Goal: Information Seeking & Learning: Learn about a topic

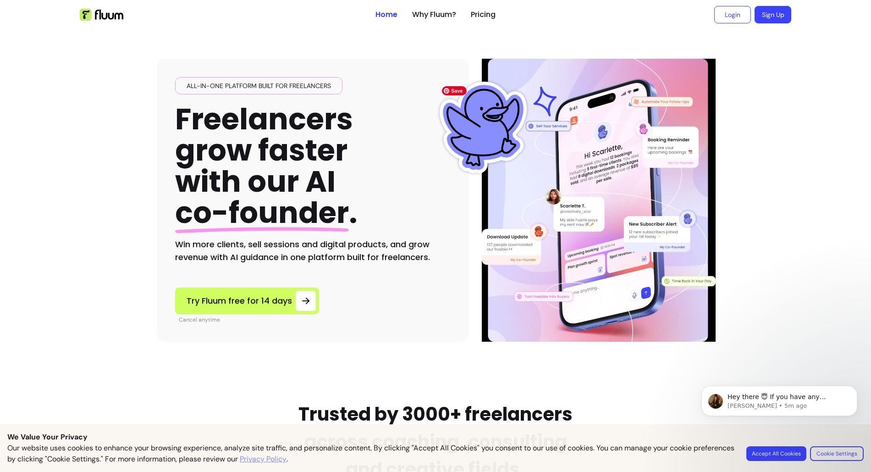
scroll to position [0, 0]
drag, startPoint x: 137, startPoint y: 127, endPoint x: 143, endPoint y: 202, distance: 74.9
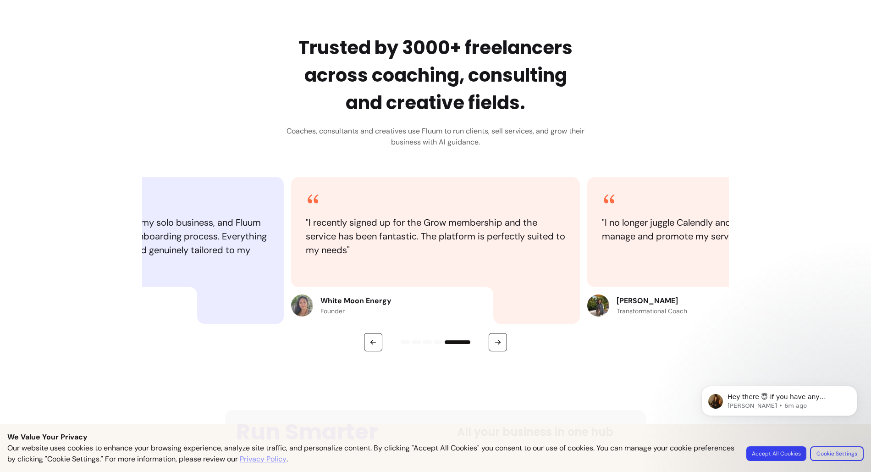
scroll to position [368, 0]
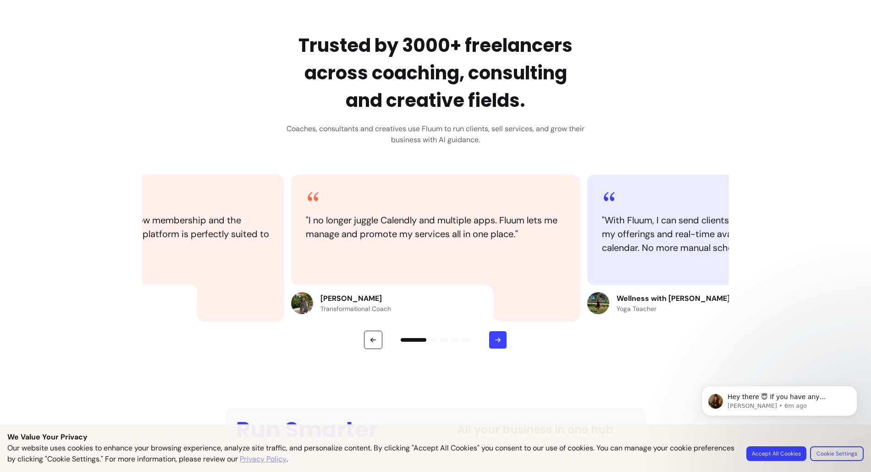
click at [494, 334] on button "button" at bounding box center [498, 339] width 18 height 18
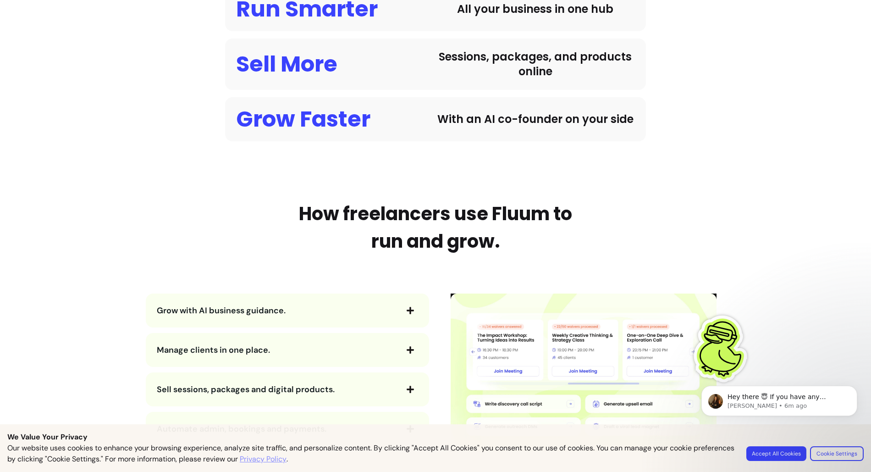
scroll to position [814, 0]
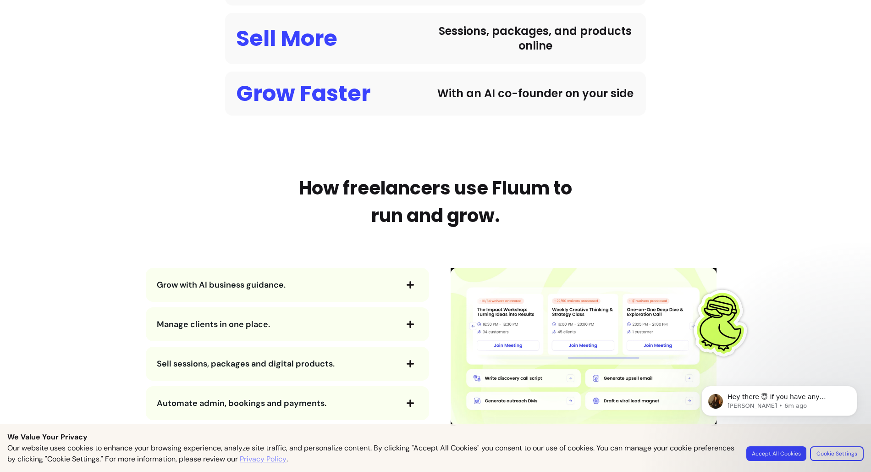
click at [373, 300] on div "Grow with AI business guidance." at bounding box center [287, 285] width 283 height 34
click at [373, 288] on span "Grow with AI business guidance." at bounding box center [277, 284] width 240 height 13
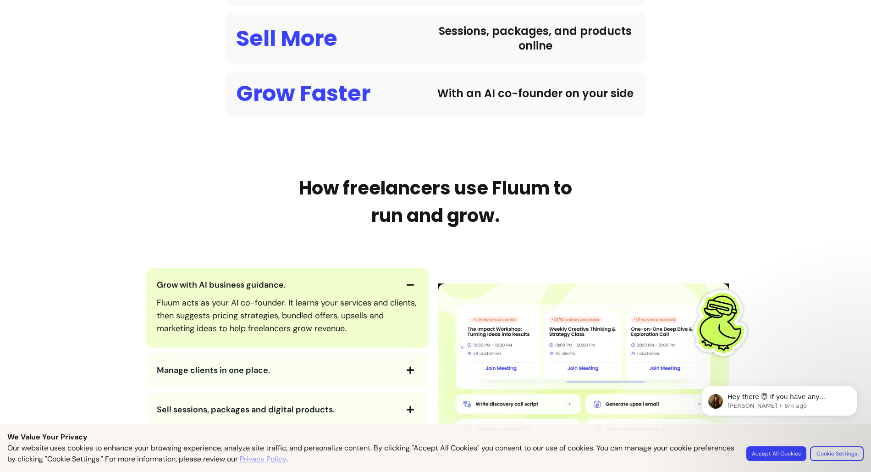
click at [346, 286] on span "Grow with AI business guidance." at bounding box center [277, 284] width 240 height 13
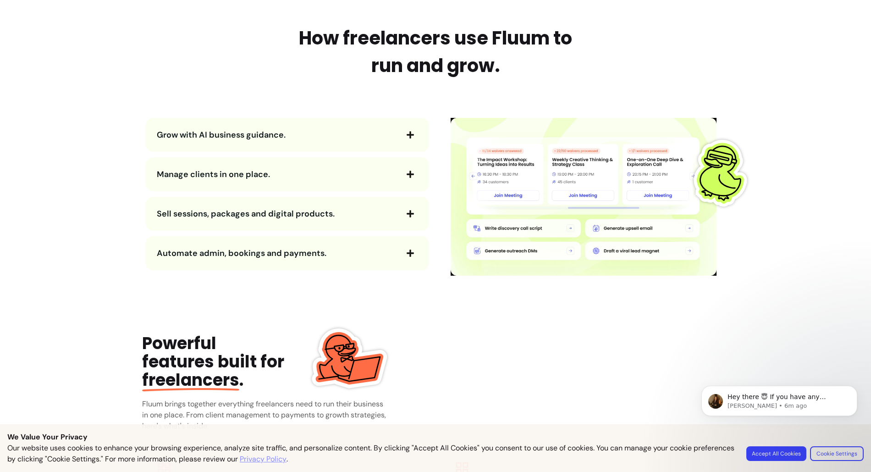
scroll to position [965, 0]
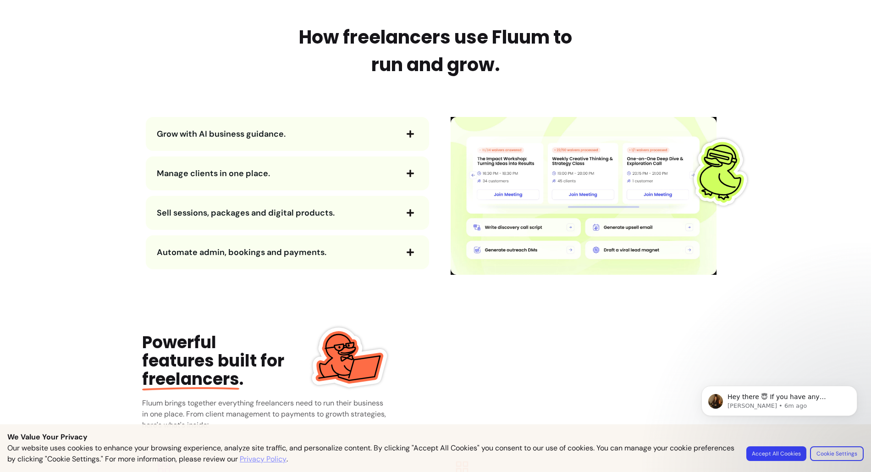
click at [327, 199] on div "Sell sessions, packages and digital products." at bounding box center [287, 213] width 283 height 34
click at [326, 210] on span "Sell sessions, packages and digital products." at bounding box center [246, 212] width 178 height 11
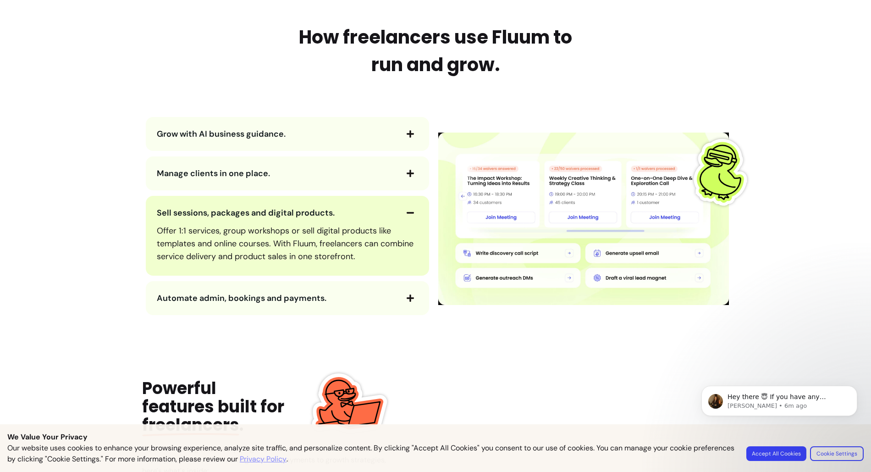
click at [324, 220] on div "Offer 1:1 services, group workshops or sell digital products like templates and…" at bounding box center [287, 243] width 261 height 46
click at [308, 194] on div "Grow with AI business guidance. Manage clients in one place. Sell sessions, pac…" at bounding box center [287, 216] width 291 height 198
click at [307, 206] on span "Sell sessions, packages and digital products." at bounding box center [277, 212] width 240 height 13
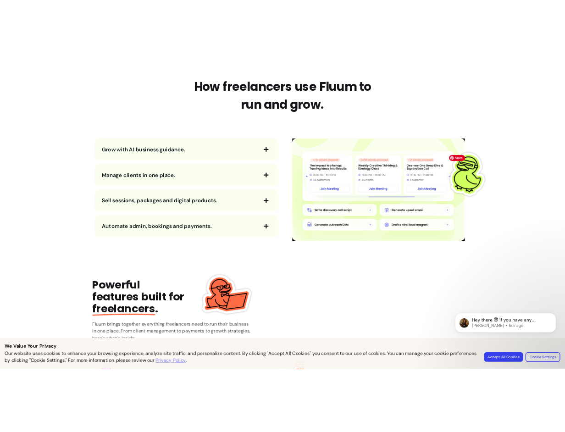
scroll to position [966, 0]
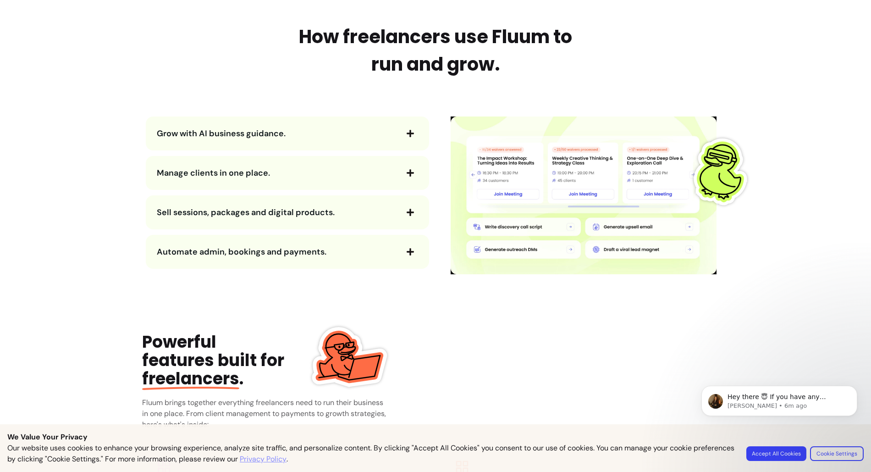
drag, startPoint x: 192, startPoint y: 79, endPoint x: 299, endPoint y: 177, distance: 145.3
click at [0, 0] on main "All-in-one platform built for freelancers Freelancers grow faster with our AI c…" at bounding box center [435, 284] width 871 height 2441
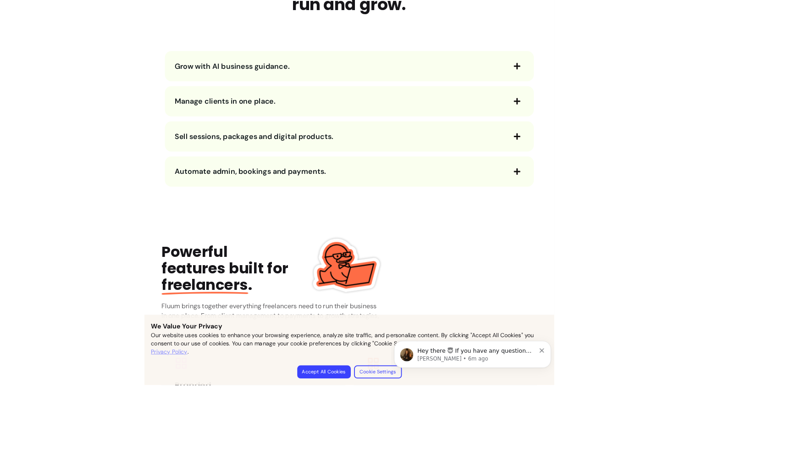
scroll to position [1045, 0]
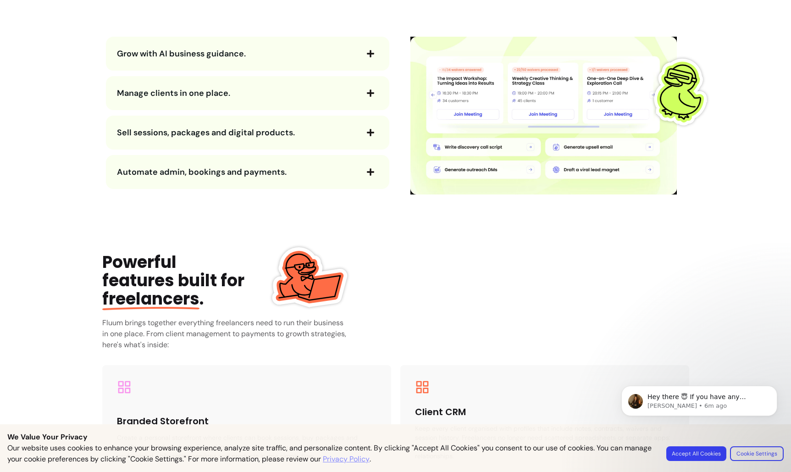
click at [715, 456] on body "Hey there 😇 If you have any question about what you can do with Fluum, I'm here…" at bounding box center [699, 416] width 176 height 93
click at [672, 451] on body "Hey there 😇 If you have any question about what you can do with Fluum, I'm here…" at bounding box center [699, 416] width 176 height 93
click at [678, 451] on body "Hey there 😇 If you have any question about what you can do with Fluum, I'm here…" at bounding box center [699, 416] width 176 height 93
click at [700, 453] on body "Hey there 😇 If you have any question about what you can do with Fluum, I'm here…" at bounding box center [699, 416] width 176 height 93
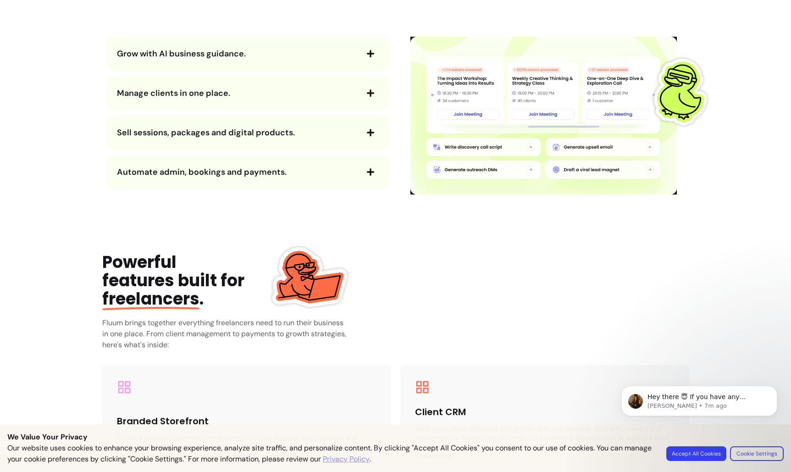
click at [372, 424] on div "We Value Your Privacy Our website uses cookies to enhance your browsing experie…" at bounding box center [395, 448] width 791 height 48
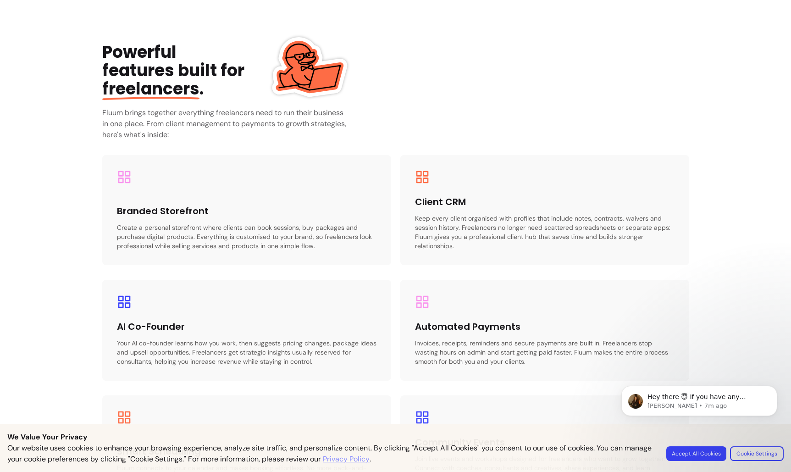
scroll to position [1281, 0]
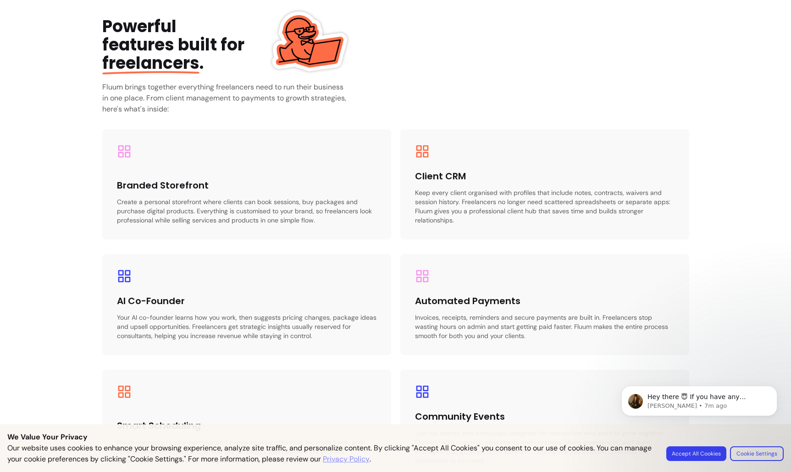
click at [311, 301] on div "AI Co-Founder Your AI co-founder learns how you work, then suggests pricing cha…" at bounding box center [246, 317] width 259 height 46
click at [295, 317] on p "Your AI co-founder learns how you work, then suggests pricing changes, package …" at bounding box center [246, 326] width 259 height 27
drag, startPoint x: 295, startPoint y: 317, endPoint x: 231, endPoint y: 328, distance: 65.1
click at [231, 328] on p "Your AI co-founder learns how you work, then suggests pricing changes, package …" at bounding box center [246, 326] width 259 height 27
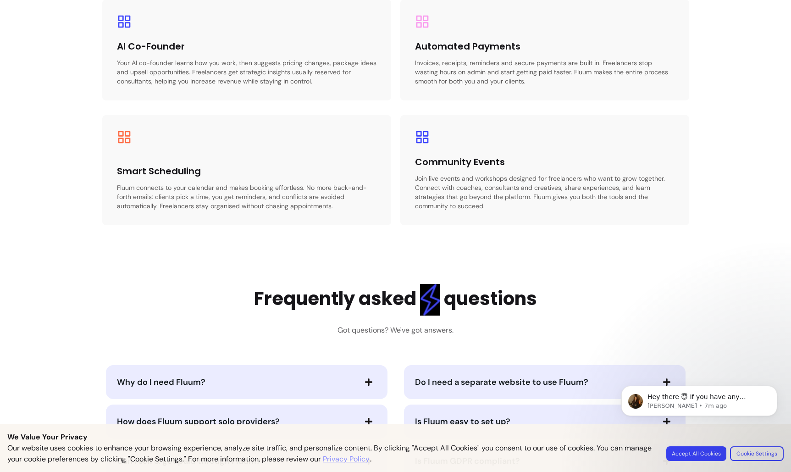
click at [326, 309] on h2 "Frequently asked questions" at bounding box center [395, 300] width 283 height 32
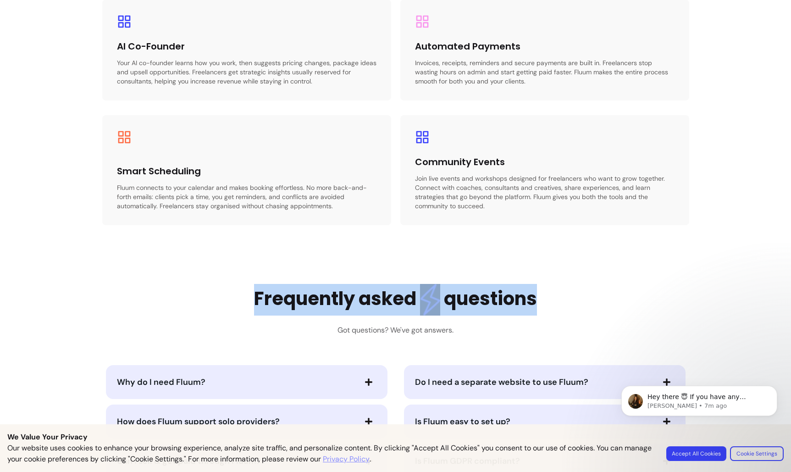
drag, startPoint x: 326, startPoint y: 309, endPoint x: 500, endPoint y: 293, distance: 175.3
click at [500, 293] on h2 "Frequently asked questions" at bounding box center [395, 300] width 283 height 32
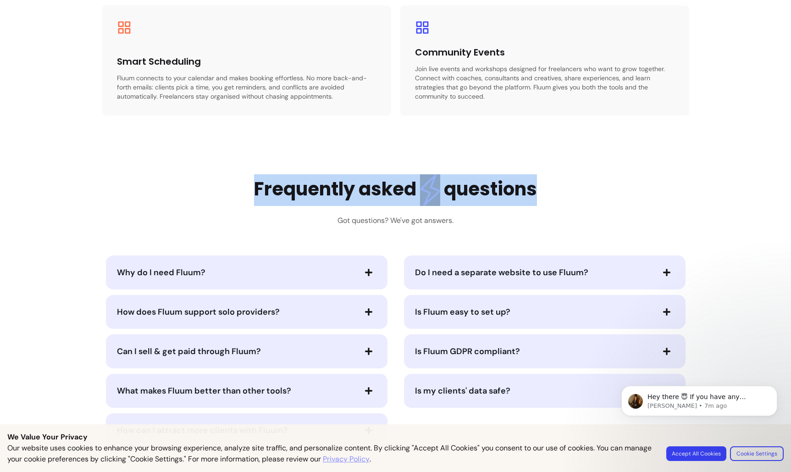
scroll to position [1705, 0]
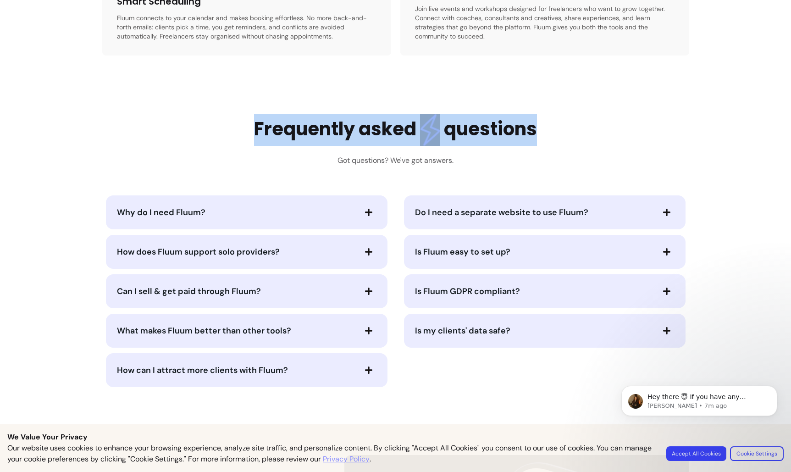
click at [294, 248] on span "How does Fluum support solo providers?" at bounding box center [236, 251] width 238 height 13
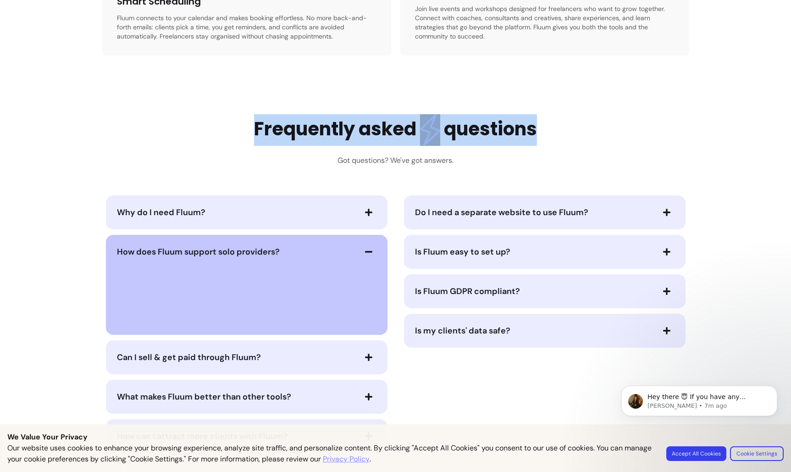
click at [461, 244] on button "Is Fluum easy to set up?" at bounding box center [544, 252] width 259 height 16
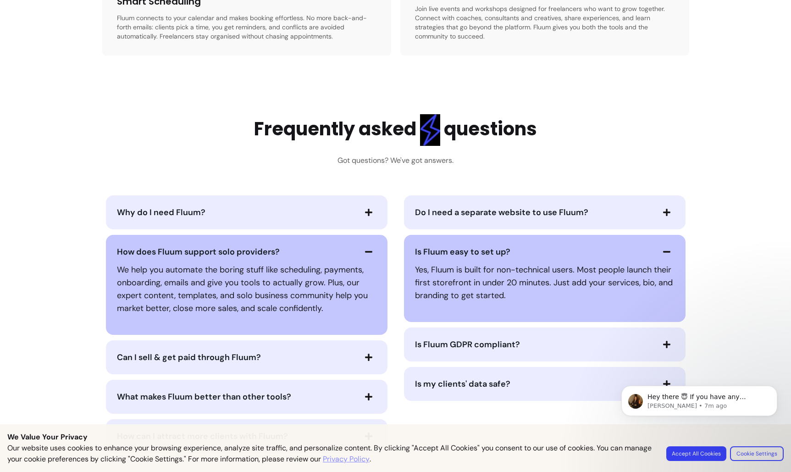
click at [464, 264] on p "Yes, Fluum is built for non-technical users. Most people launch their first sto…" at bounding box center [544, 282] width 259 height 38
drag, startPoint x: 325, startPoint y: 254, endPoint x: 335, endPoint y: 247, distance: 12.1
click at [325, 254] on span "How does Fluum support solo providers?" at bounding box center [236, 251] width 238 height 13
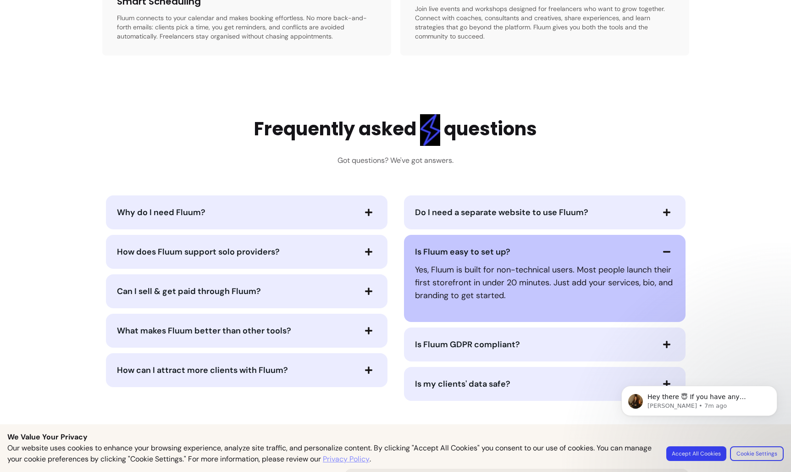
click at [379, 240] on div "How does Fluum support solo providers?" at bounding box center [246, 252] width 281 height 34
click at [463, 221] on div "Do I need a separate website to use Fluum?" at bounding box center [544, 212] width 281 height 34
click at [459, 215] on span "Do I need a separate website to use Fluum?" at bounding box center [501, 212] width 173 height 11
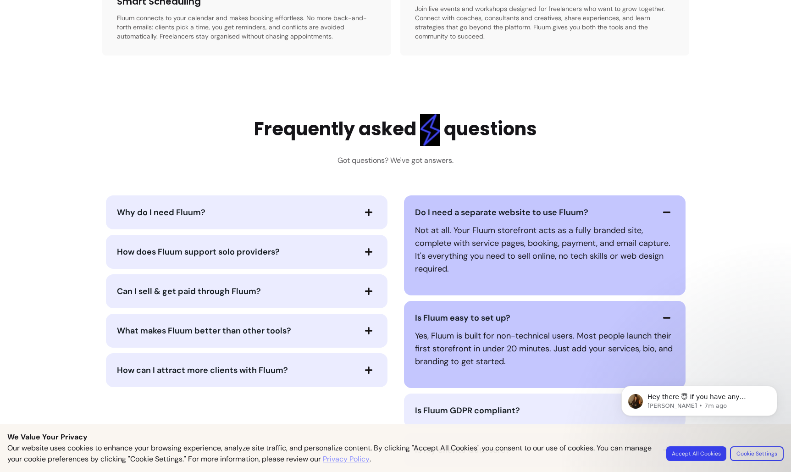
click at [460, 201] on div "Do I need a separate website to use Fluum? Not at all. Your Fluum storefront ac…" at bounding box center [544, 245] width 281 height 100
click at [457, 209] on span "Do I need a separate website to use Fluum?" at bounding box center [501, 212] width 173 height 11
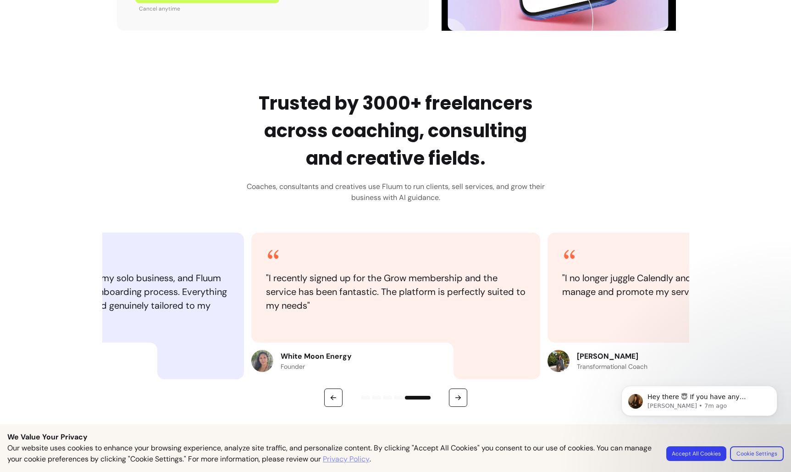
scroll to position [0, 0]
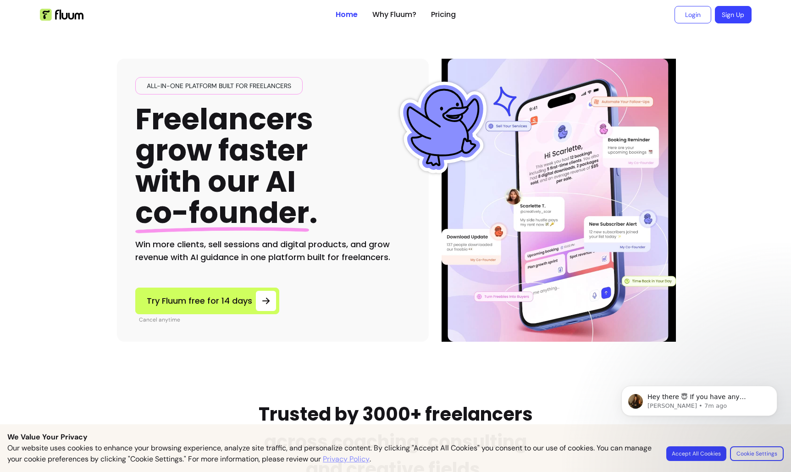
click at [150, 247] on h2 "Win more clients, sell sessions and digital products, and grow revenue with AI …" at bounding box center [272, 251] width 275 height 26
drag, startPoint x: 150, startPoint y: 247, endPoint x: 343, endPoint y: 242, distance: 192.5
click at [343, 242] on h2 "Win more clients, sell sessions and digital products, and grow revenue with AI …" at bounding box center [272, 251] width 275 height 26
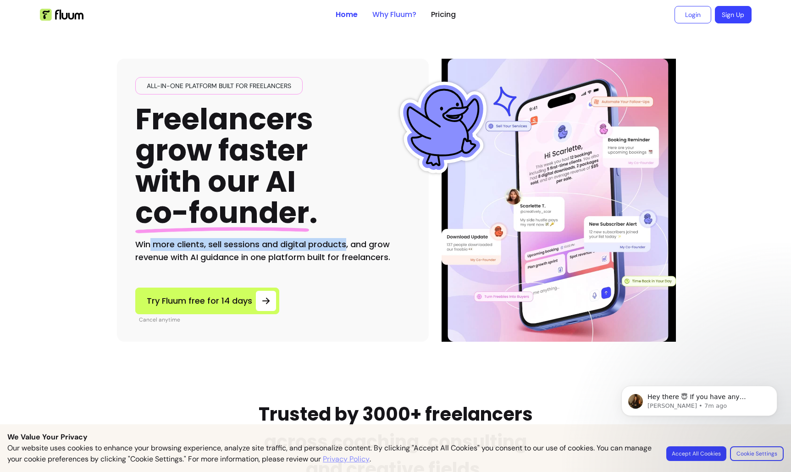
click at [381, 16] on link "Why Fluum?" at bounding box center [394, 14] width 44 height 11
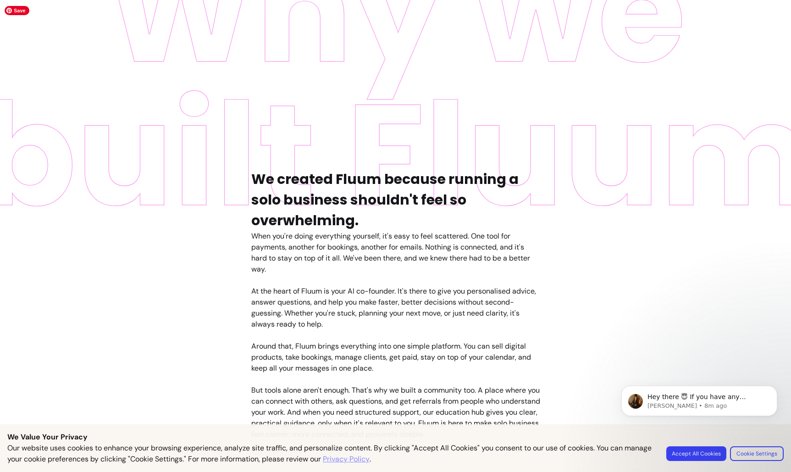
scroll to position [362, 0]
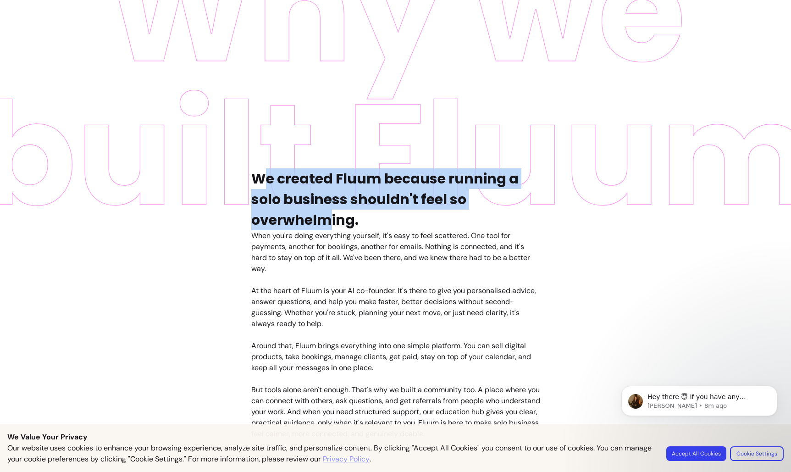
drag, startPoint x: 267, startPoint y: 180, endPoint x: 330, endPoint y: 222, distance: 75.9
click at [330, 222] on h4 "We created Fluum because running a solo business shouldn't feel so overwhelming." at bounding box center [395, 199] width 289 height 62
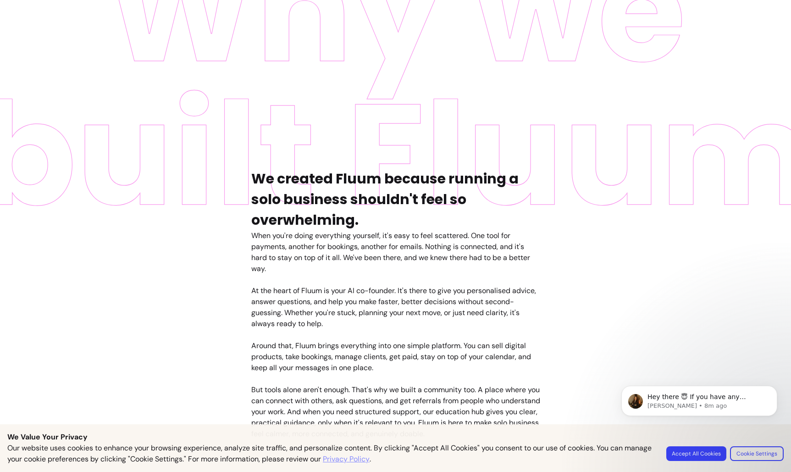
click at [389, 227] on h4 "We created Fluum because running a solo business shouldn't feel so overwhelming." at bounding box center [395, 199] width 289 height 62
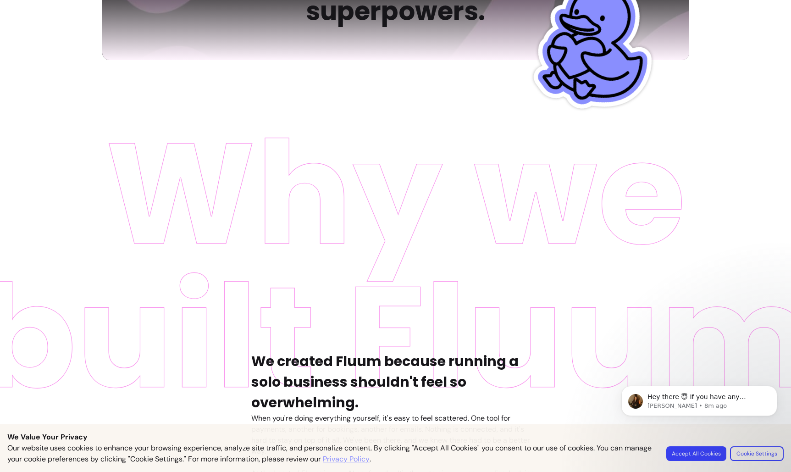
scroll to position [0, 0]
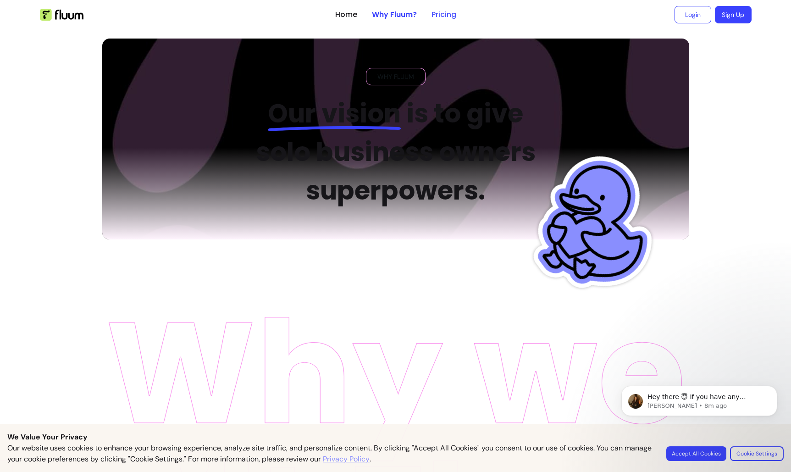
click at [447, 12] on link "Pricing" at bounding box center [443, 14] width 25 height 11
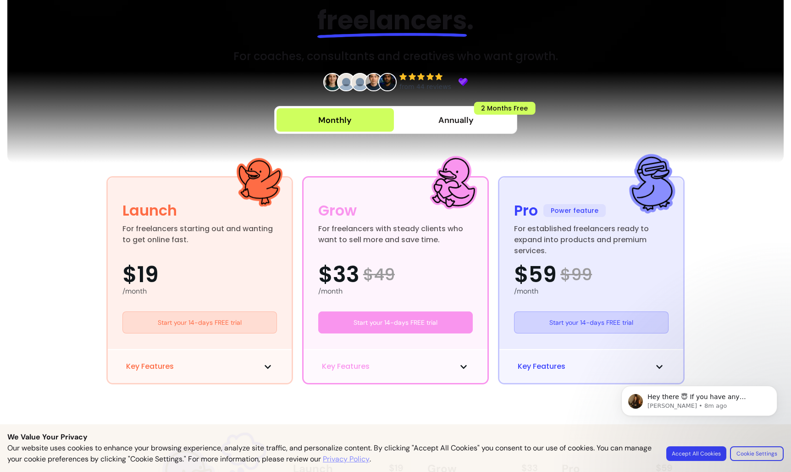
scroll to position [107, 0]
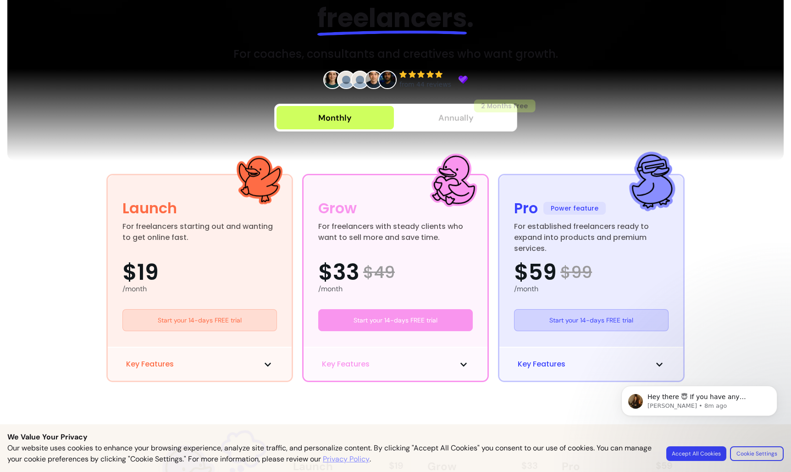
click at [467, 114] on span "Annually" at bounding box center [455, 117] width 35 height 13
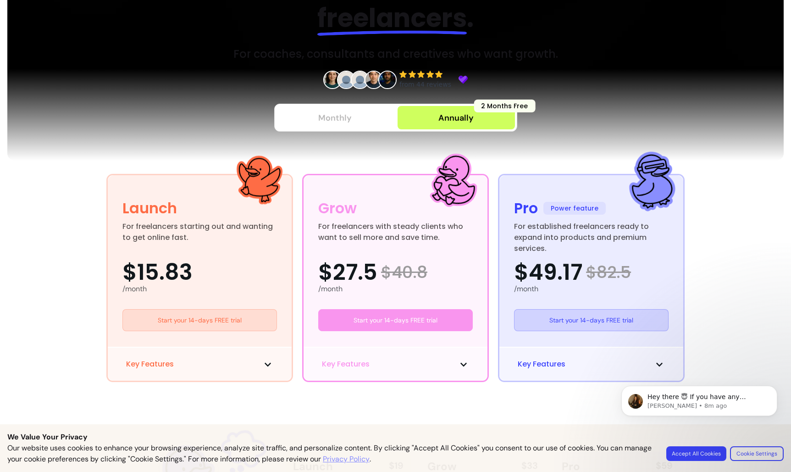
click at [326, 112] on div "Monthly" at bounding box center [334, 117] width 33 height 13
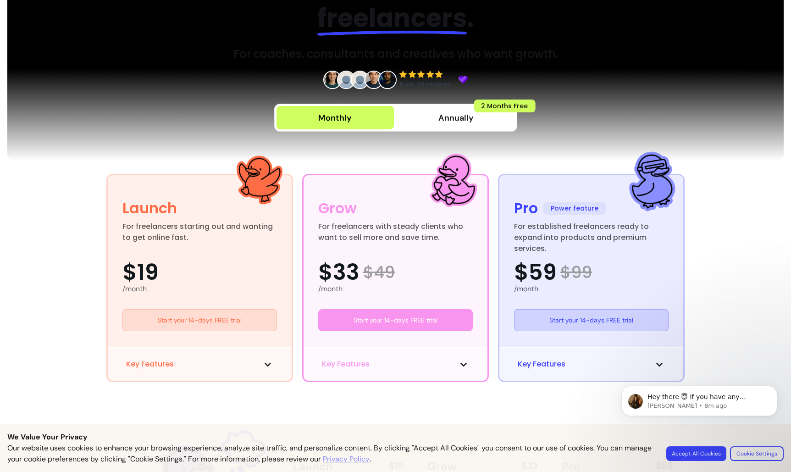
scroll to position [107, 0]
click at [417, 367] on button "Key Features" at bounding box center [395, 364] width 147 height 11
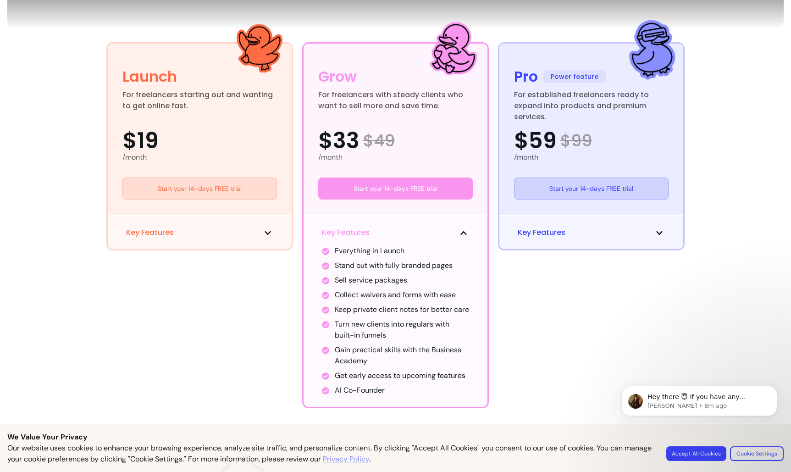
click at [452, 232] on button "Key Features" at bounding box center [395, 232] width 147 height 11
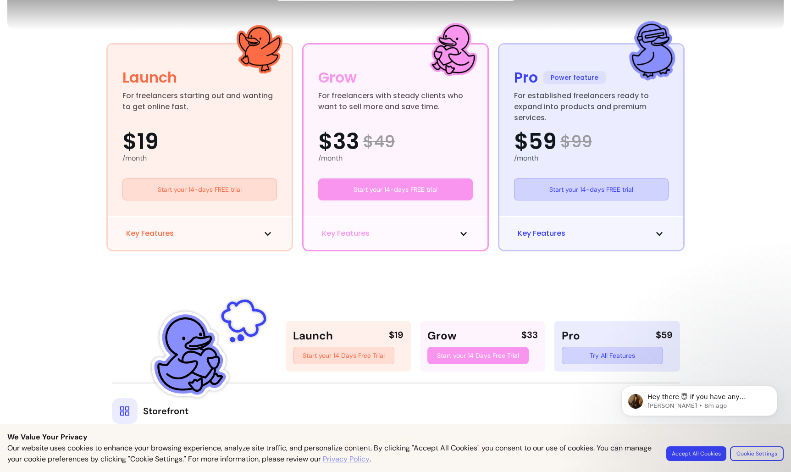
click at [275, 227] on div "Key Features" at bounding box center [200, 233] width 184 height 34
click at [264, 231] on icon at bounding box center [267, 233] width 7 height 7
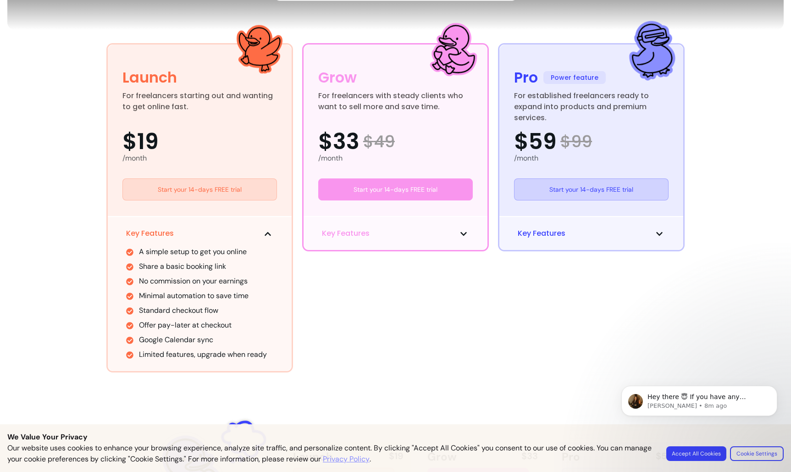
click at [264, 231] on icon at bounding box center [267, 233] width 7 height 7
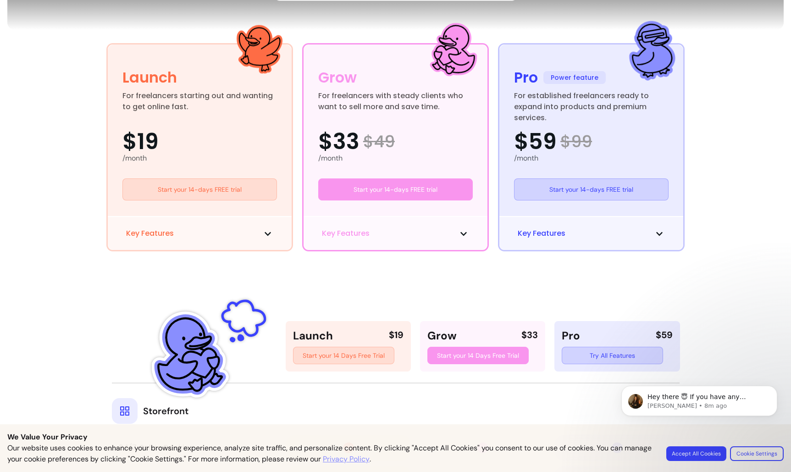
click at [264, 231] on icon at bounding box center [267, 233] width 7 height 7
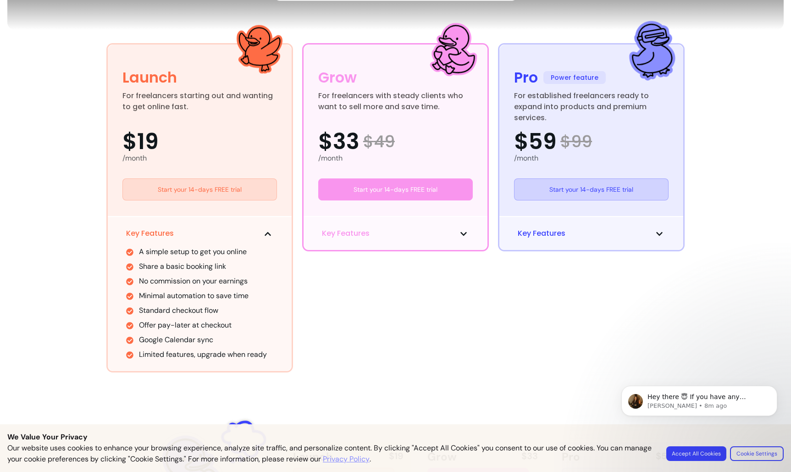
click at [264, 231] on icon at bounding box center [267, 233] width 7 height 7
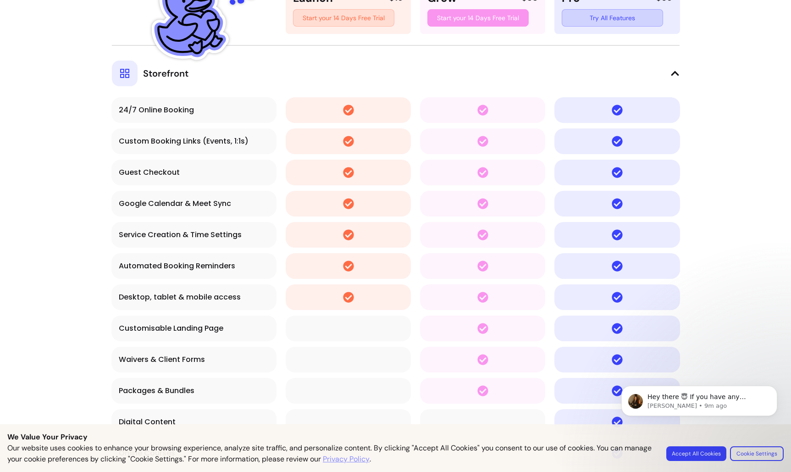
scroll to position [759, 0]
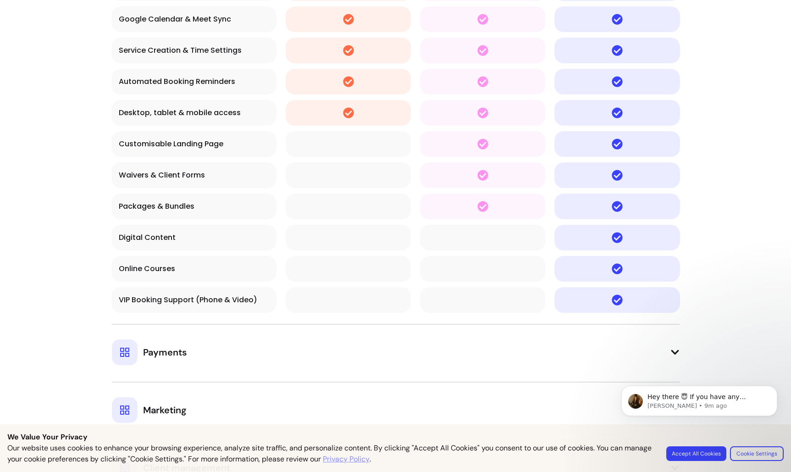
click at [357, 341] on button "Payments" at bounding box center [395, 344] width 567 height 41
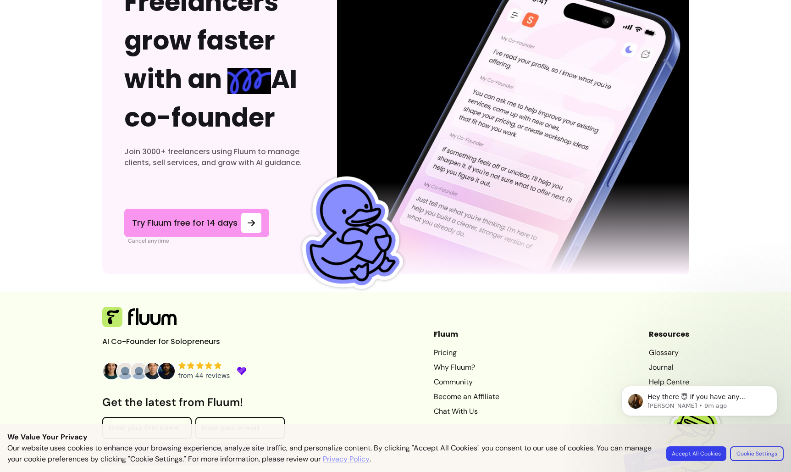
scroll to position [3179, 0]
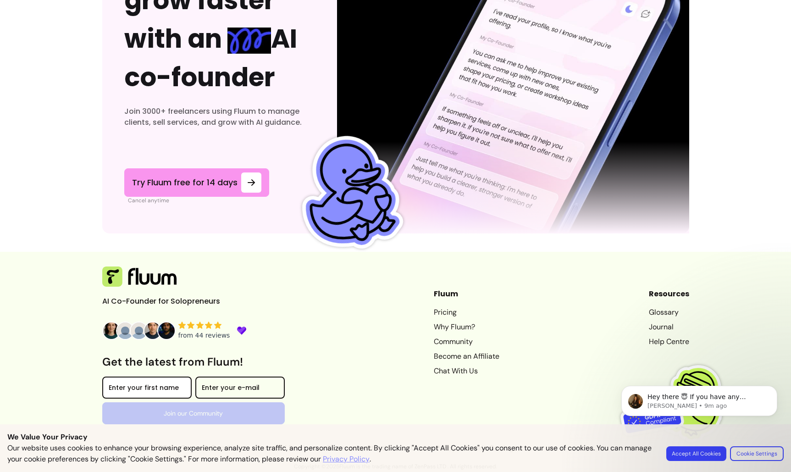
click at [151, 384] on div at bounding box center [147, 387] width 77 height 15
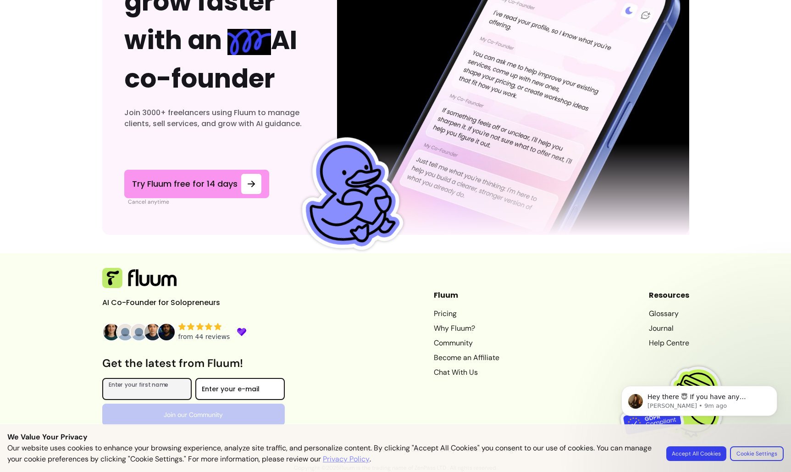
click at [206, 383] on div at bounding box center [240, 388] width 77 height 15
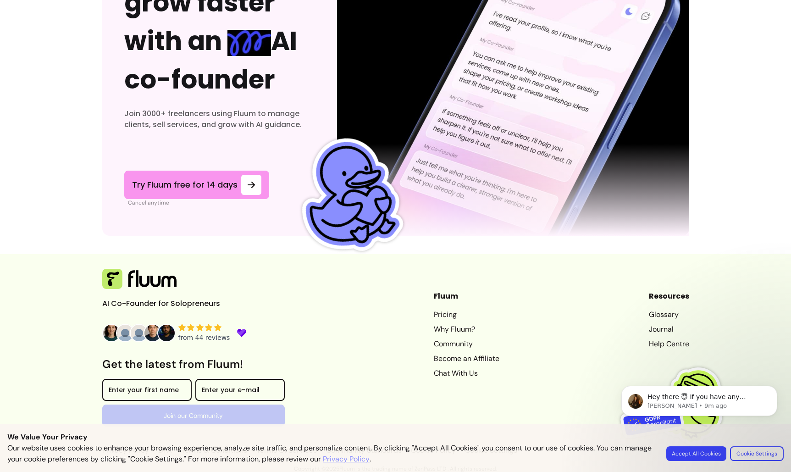
click at [450, 342] on link "Community" at bounding box center [467, 343] width 66 height 11
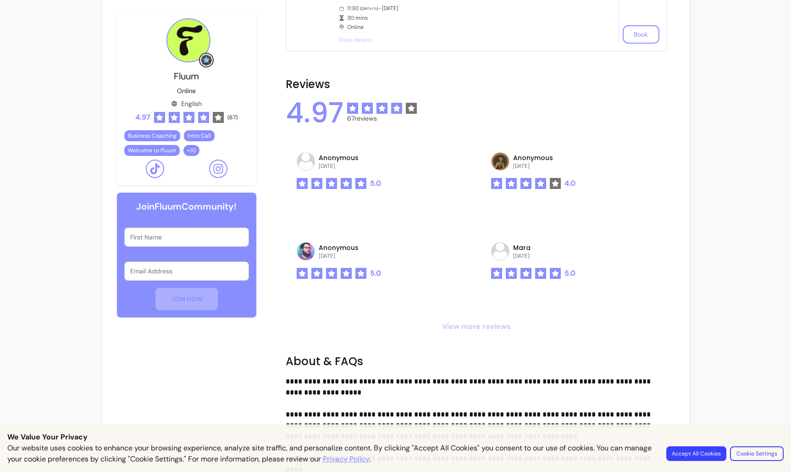
scroll to position [403, 0]
